Goal: Task Accomplishment & Management: Use online tool/utility

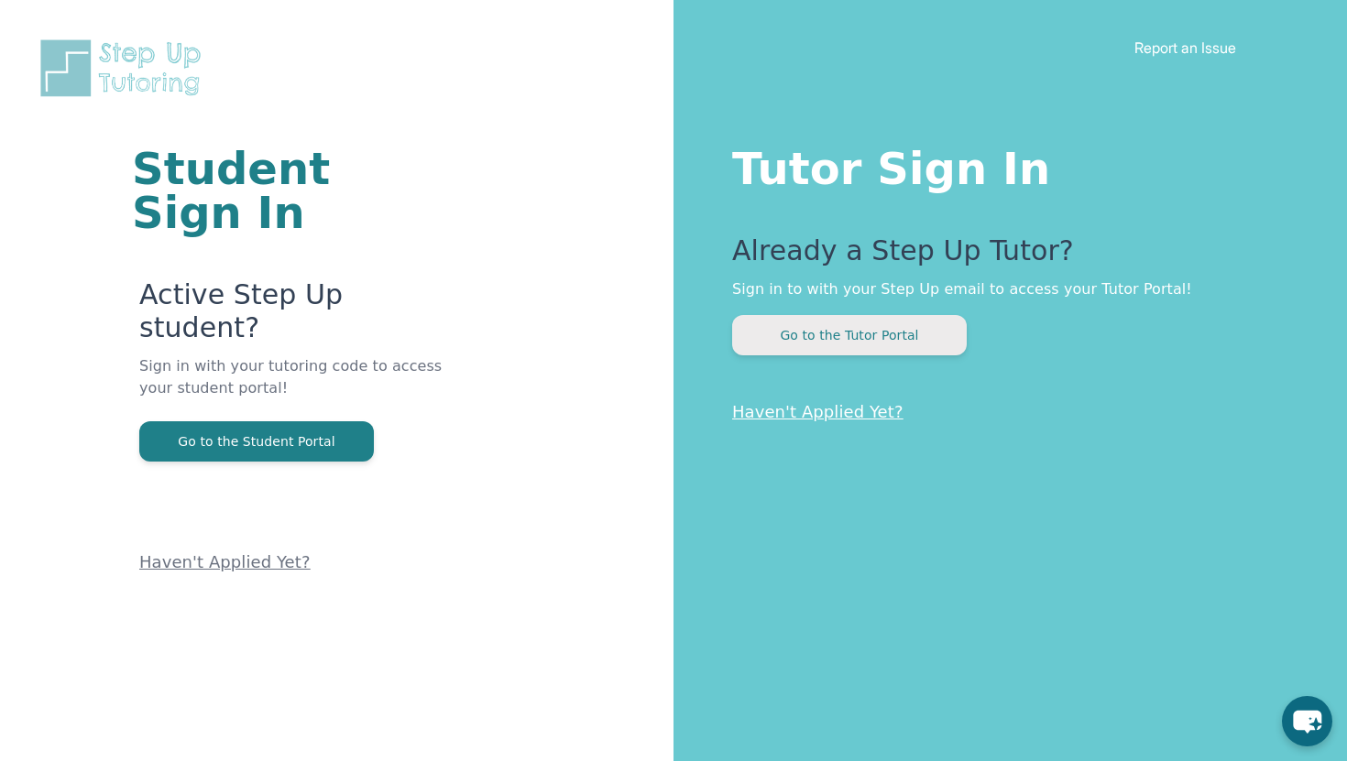
click at [828, 350] on button "Go to the Tutor Portal" at bounding box center [849, 335] width 235 height 40
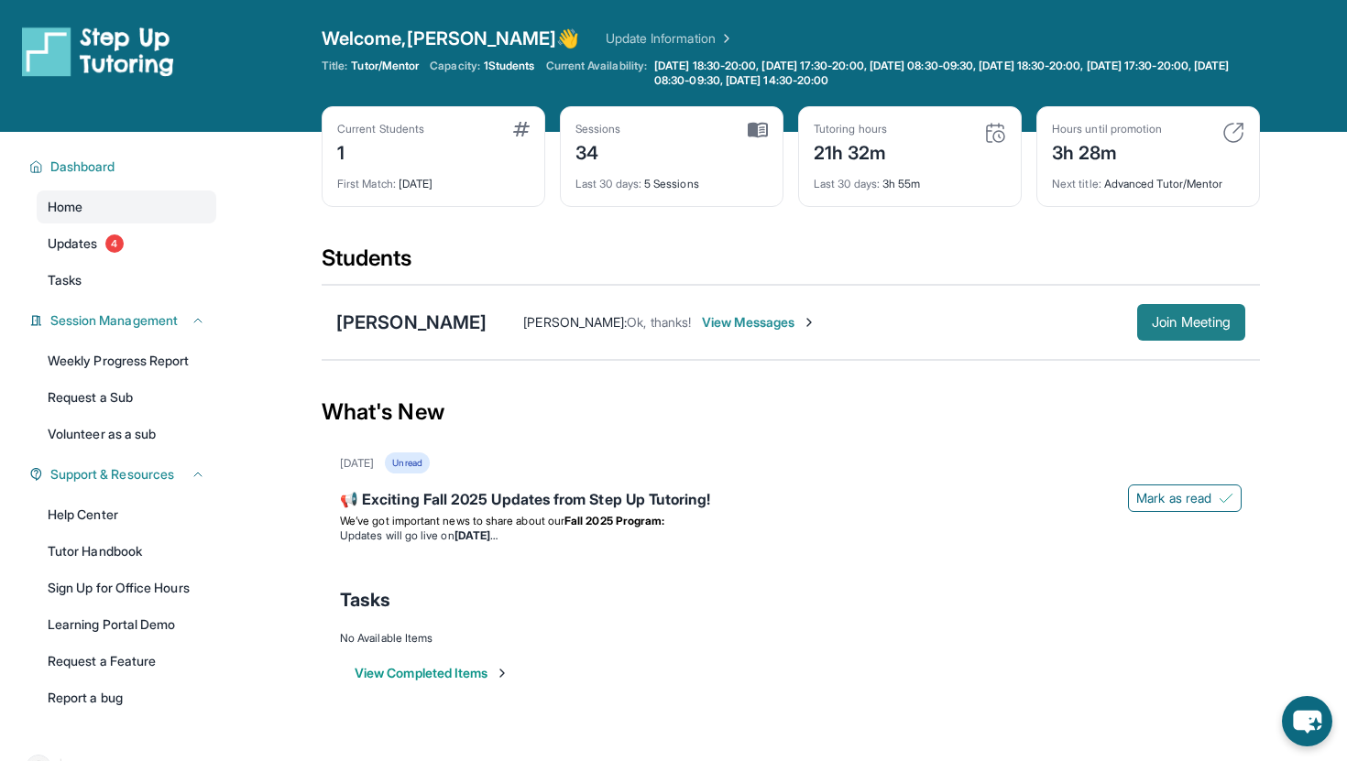
click at [1196, 334] on button "Join Meeting" at bounding box center [1191, 322] width 108 height 37
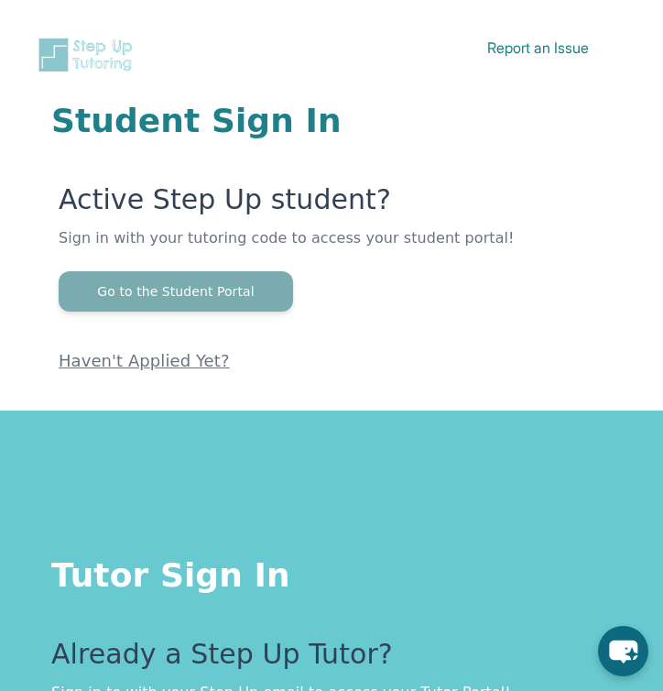
click at [178, 289] on button "Go to the Student Portal" at bounding box center [176, 291] width 235 height 40
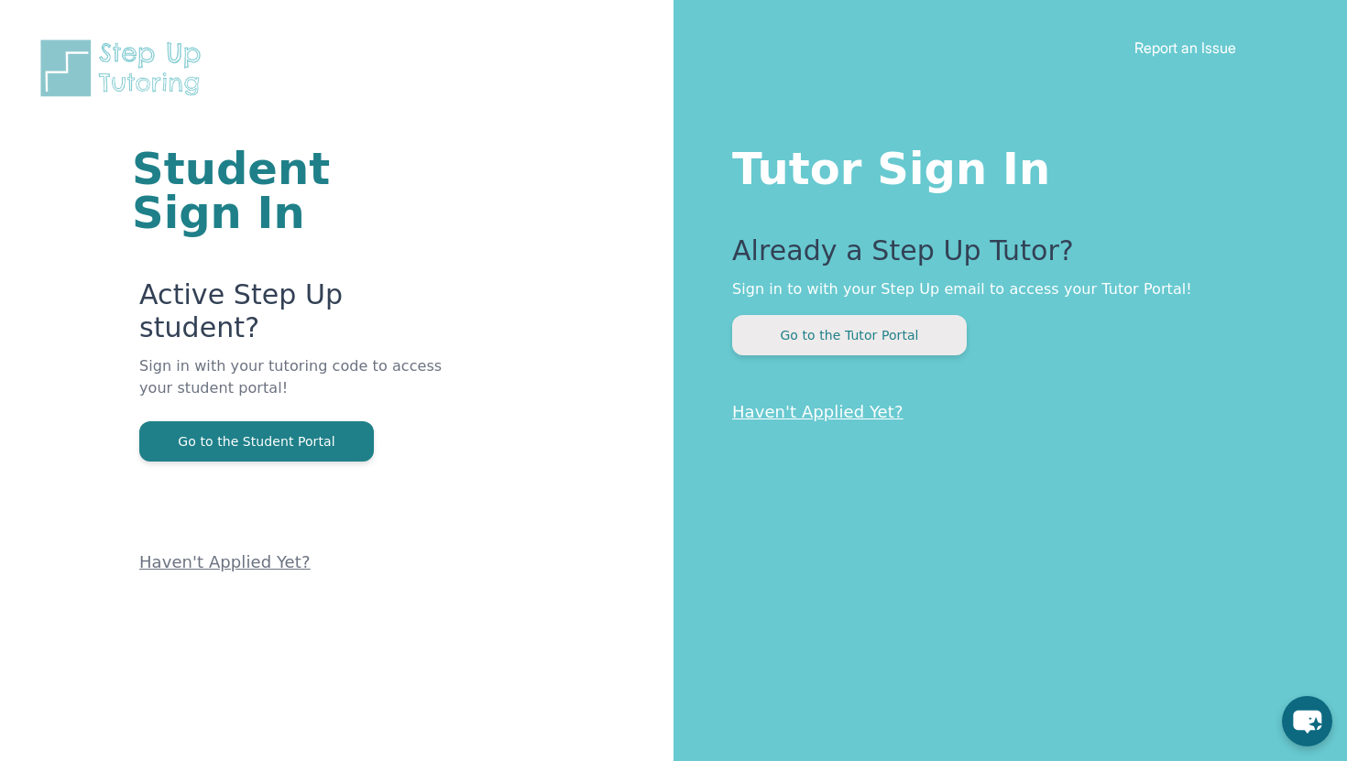
click at [662, 333] on button "Go to the Tutor Portal" at bounding box center [849, 335] width 235 height 40
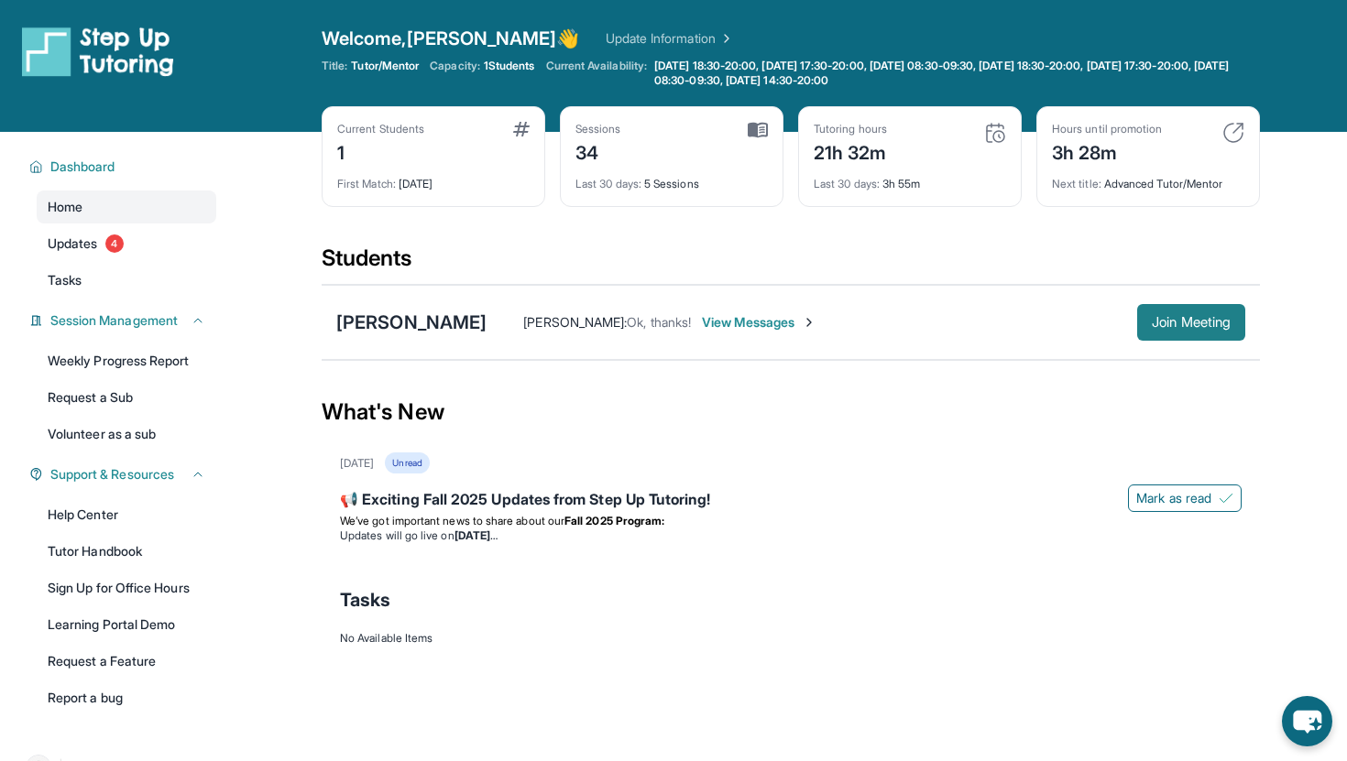
click at [662, 331] on button "Join Meeting" at bounding box center [1191, 322] width 108 height 37
